Goal: Download file/media

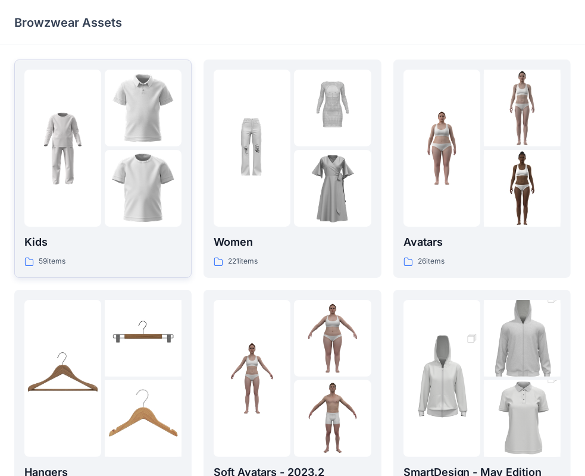
click at [90, 154] on div at bounding box center [62, 148] width 77 height 157
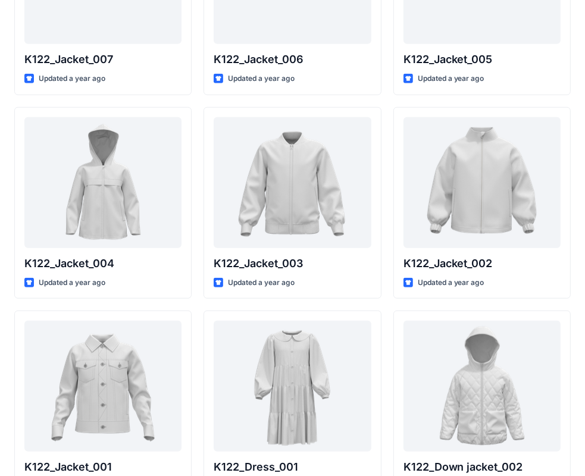
scroll to position [714, 0]
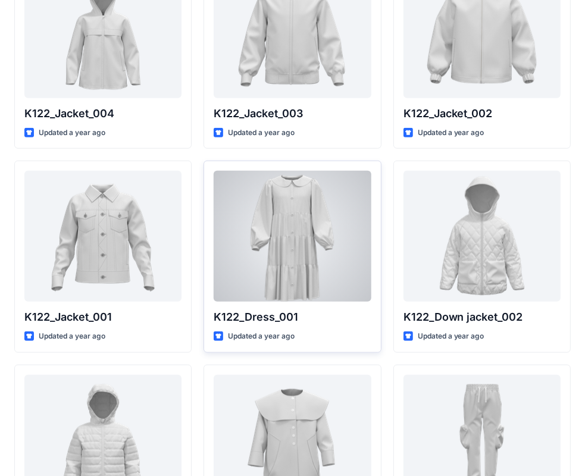
click at [315, 226] on div at bounding box center [292, 236] width 157 height 131
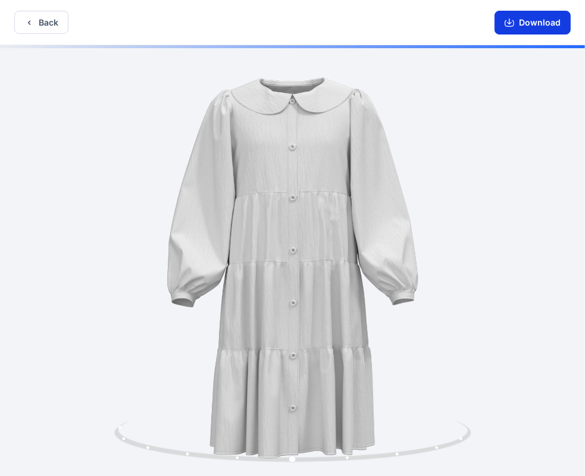
click at [538, 26] on button "Download" at bounding box center [533, 23] width 76 height 24
click at [36, 26] on button "Back" at bounding box center [41, 22] width 54 height 23
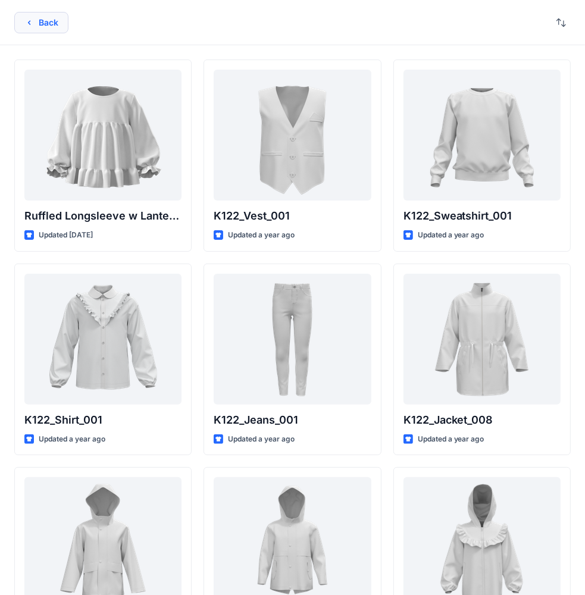
click at [36, 23] on button "Back" at bounding box center [41, 22] width 54 height 21
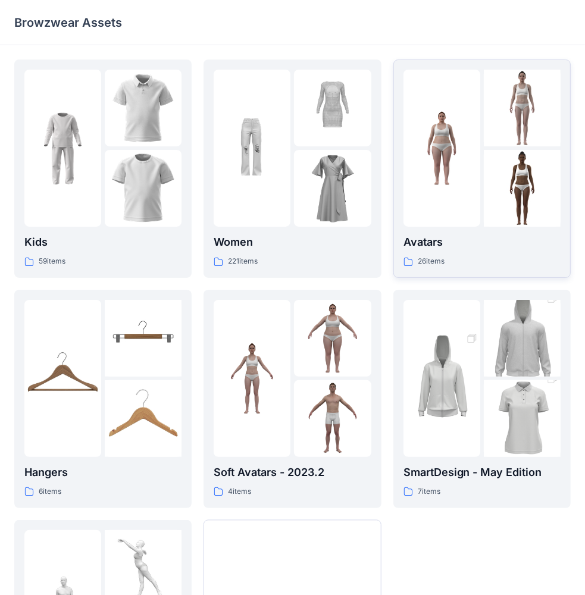
click at [444, 169] on img at bounding box center [442, 148] width 77 height 77
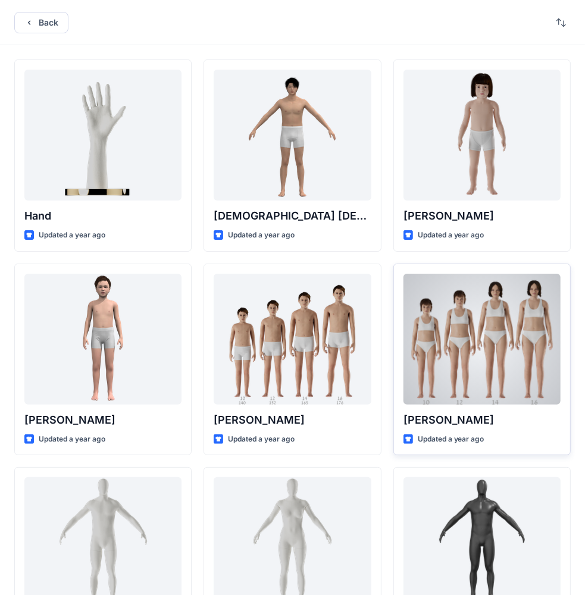
click at [533, 385] on div at bounding box center [482, 339] width 157 height 131
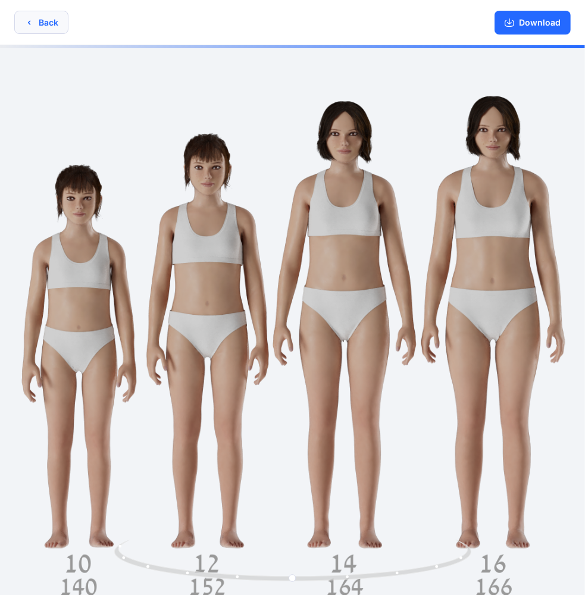
click at [35, 23] on button "Back" at bounding box center [41, 22] width 54 height 23
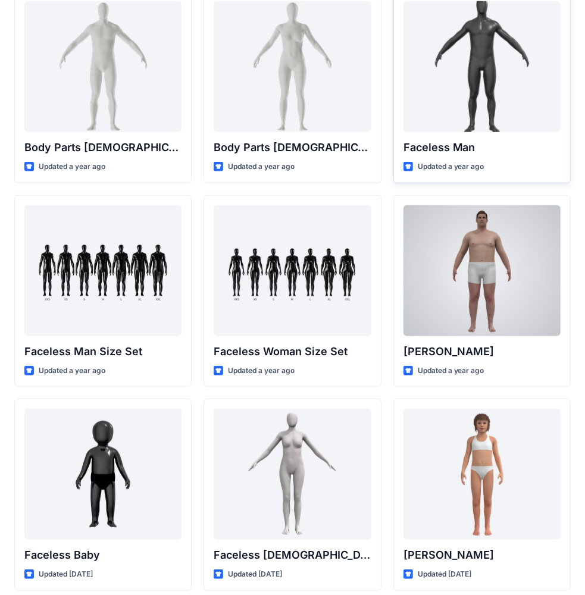
scroll to position [655, 0]
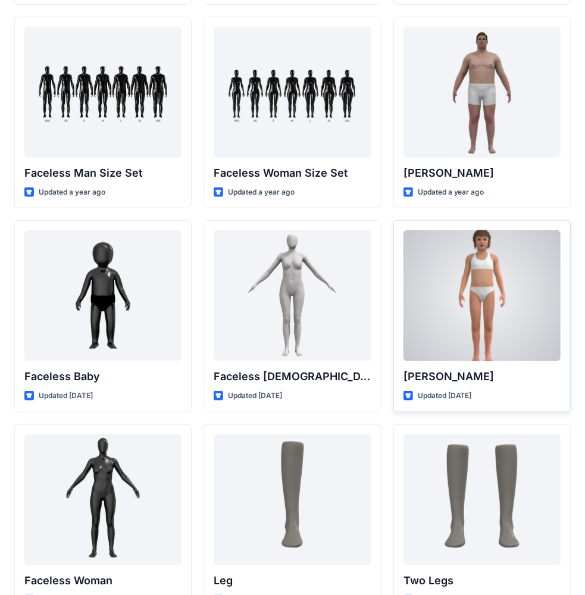
click at [474, 286] on div at bounding box center [482, 295] width 157 height 131
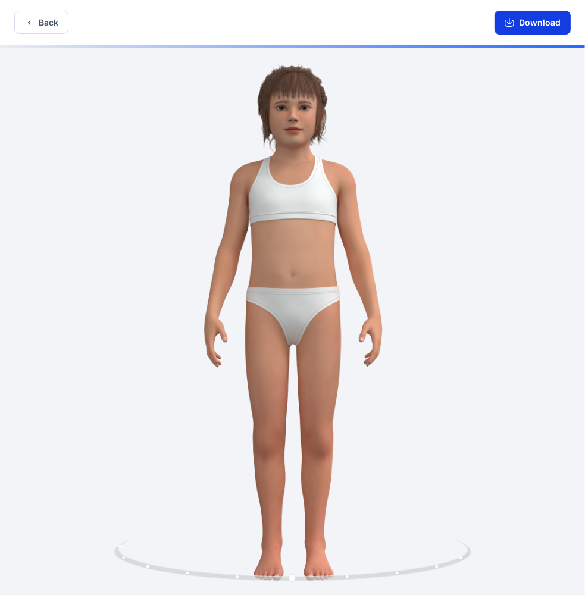
click at [525, 21] on button "Download" at bounding box center [533, 23] width 76 height 24
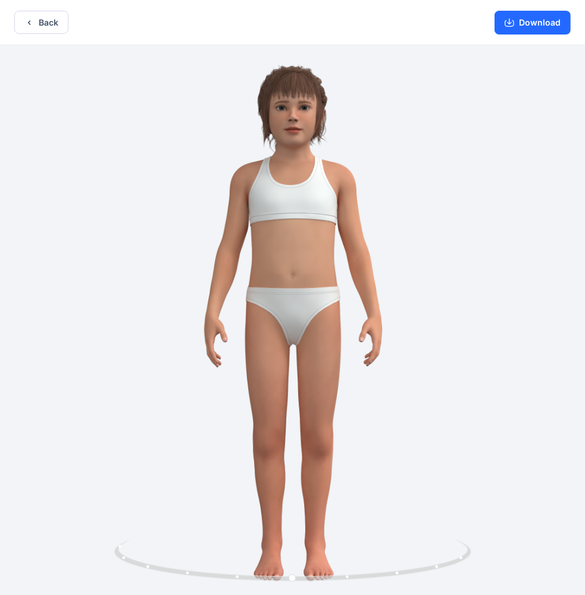
click at [14, 23] on div "Back Download" at bounding box center [292, 22] width 585 height 45
click at [20, 23] on button "Back" at bounding box center [41, 22] width 54 height 23
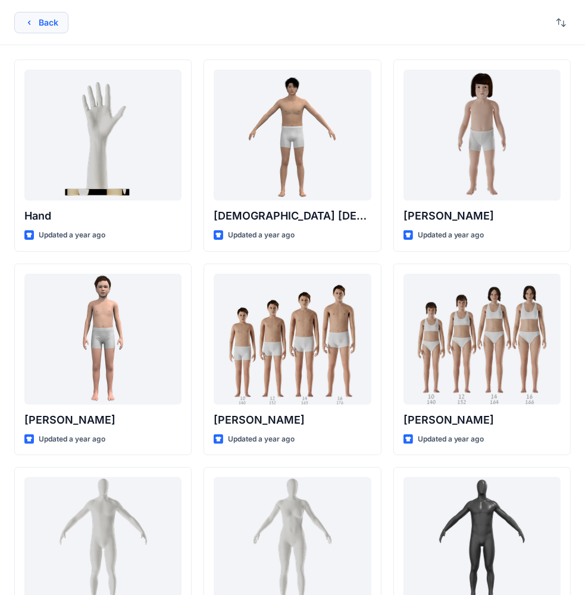
click at [45, 20] on button "Back" at bounding box center [41, 22] width 54 height 21
